Goal: Task Accomplishment & Management: Complete application form

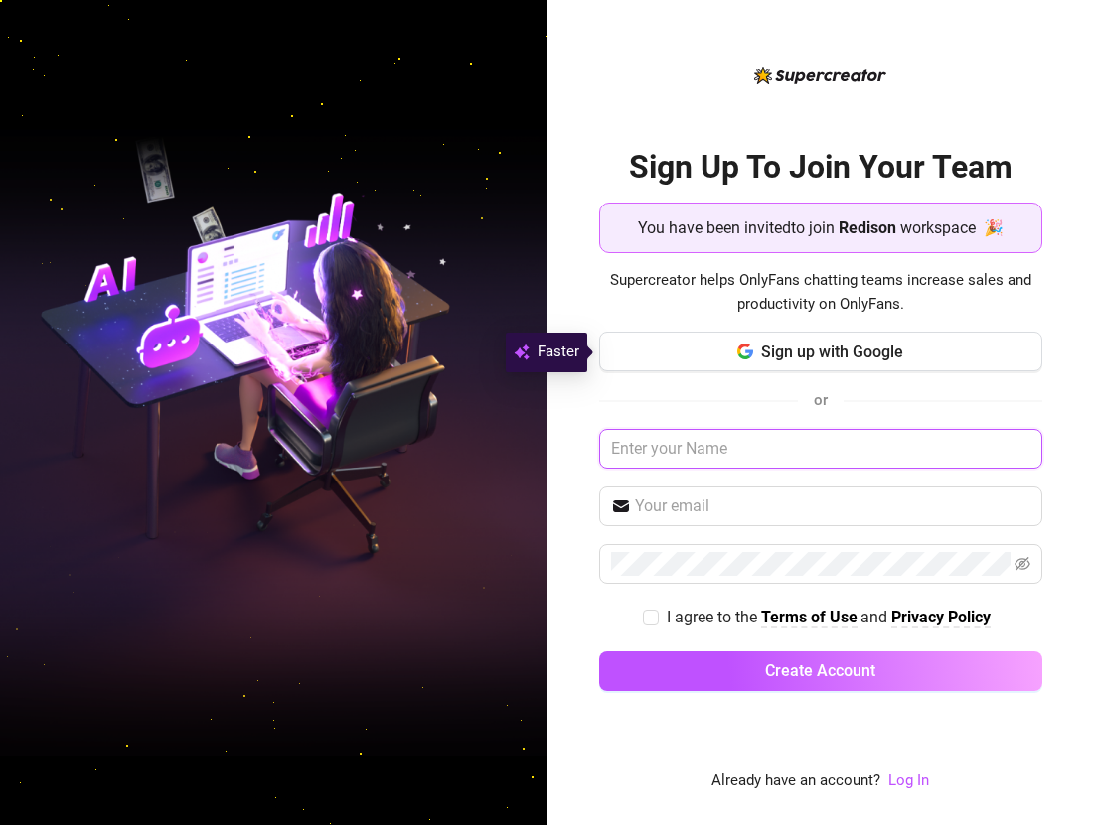
click at [730, 449] on input "text" at bounding box center [820, 449] width 443 height 40
click at [704, 450] on input "text" at bounding box center [820, 449] width 443 height 40
click at [645, 614] on input "I agree to the Terms of Use and Privacy Policy" at bounding box center [650, 617] width 14 height 14
checkbox input "true"
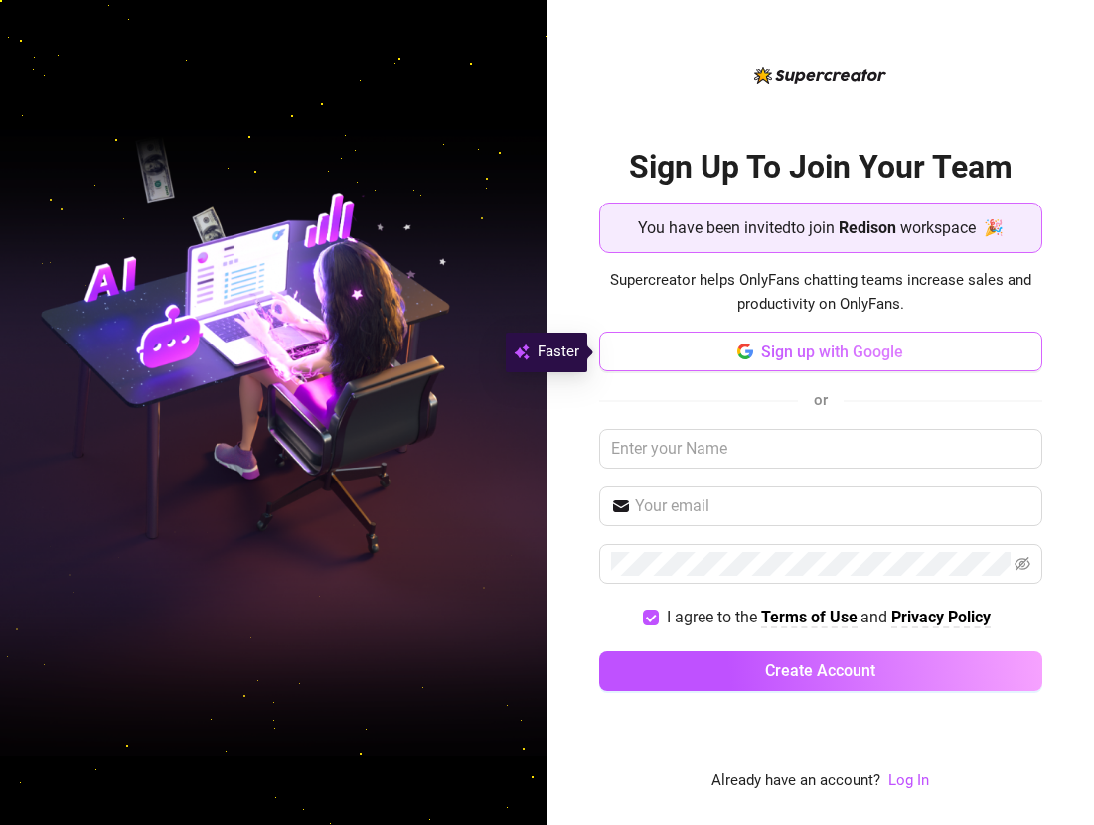
click at [768, 361] on span "Sign up with Google" at bounding box center [832, 352] width 142 height 19
